Goal: Transaction & Acquisition: Book appointment/travel/reservation

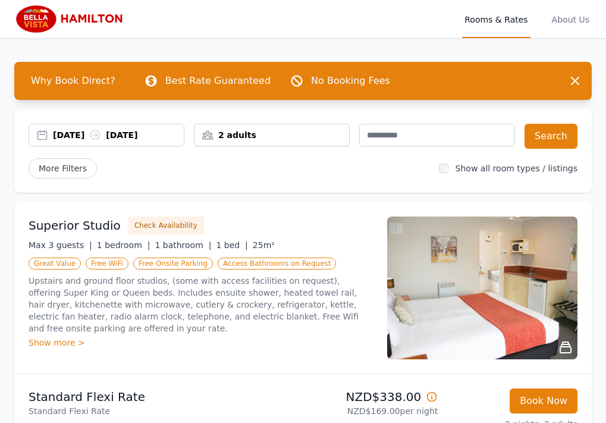
click at [240, 263] on span "Access Bathrooms on Request" at bounding box center [277, 264] width 118 height 12
click at [418, 305] on img at bounding box center [482, 288] width 190 height 143
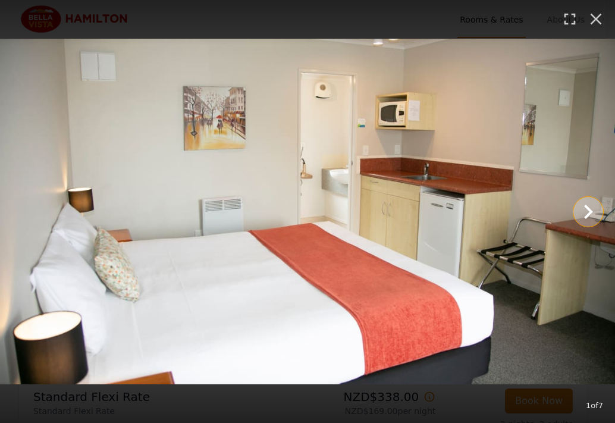
click at [595, 217] on icon "Show slide 2 of 7" at bounding box center [588, 211] width 29 height 29
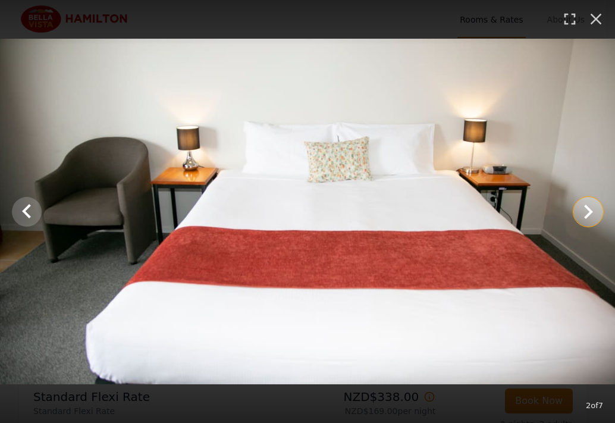
click at [595, 217] on icon "Show slide 3 of 7" at bounding box center [588, 211] width 29 height 29
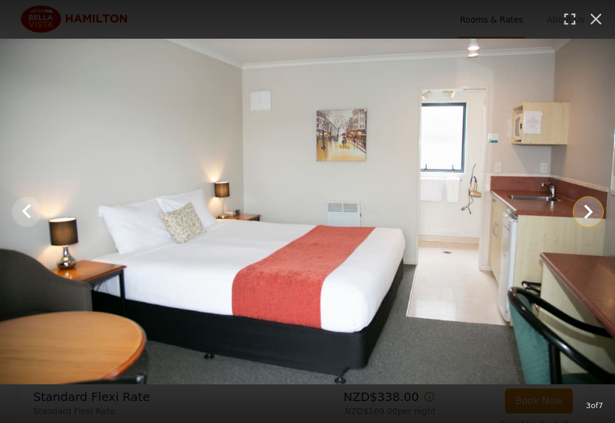
click at [595, 217] on icon "Show slide 4 of 7" at bounding box center [588, 211] width 29 height 29
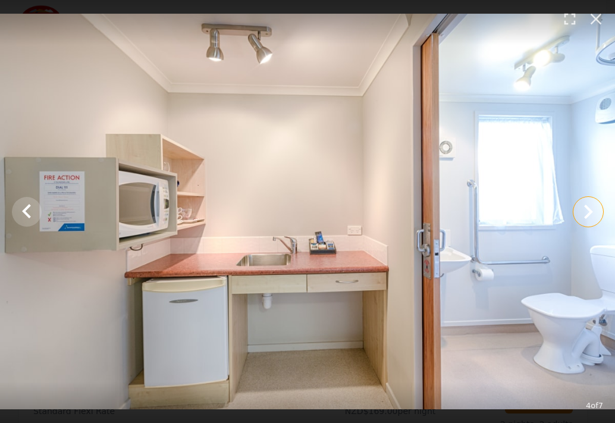
click at [595, 217] on icon "Show slide 5 of 7" at bounding box center [588, 211] width 29 height 29
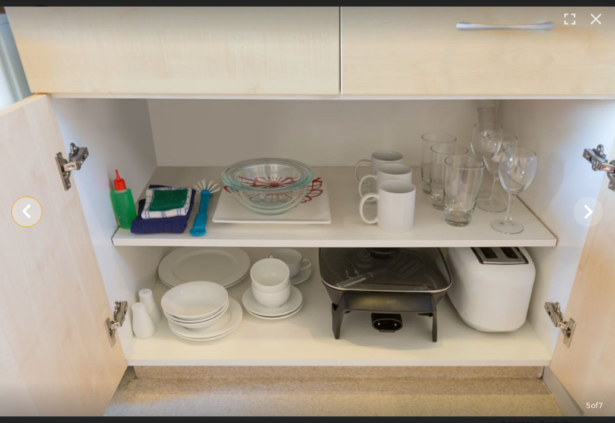
click at [37, 213] on icon "Show slide 4 of 7" at bounding box center [26, 211] width 29 height 29
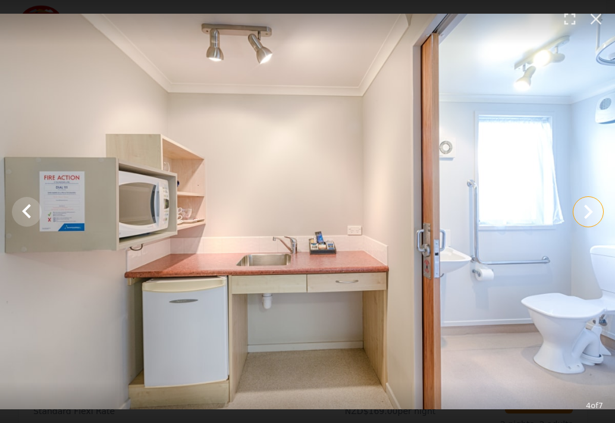
click at [579, 217] on icon "Show slide 5 of 7" at bounding box center [588, 211] width 29 height 29
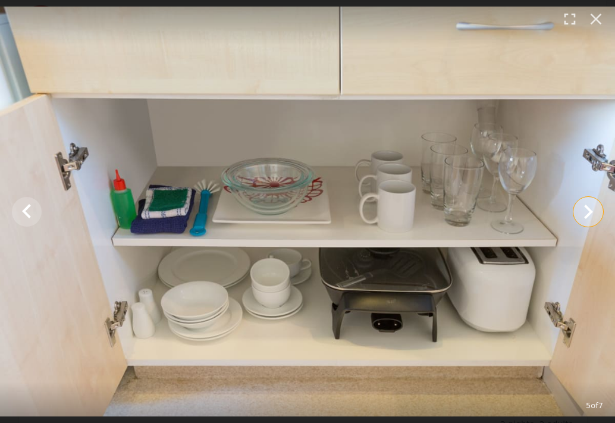
click at [585, 212] on icon "Show slide 6 of 7" at bounding box center [588, 211] width 29 height 29
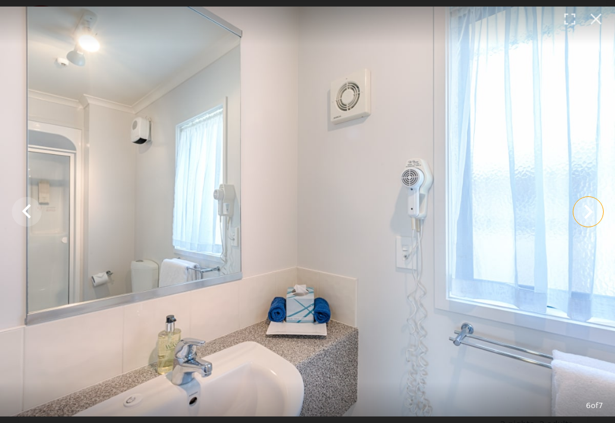
click at [585, 212] on icon "Show slide 7 of 7" at bounding box center [588, 211] width 29 height 29
